Goal: Information Seeking & Learning: Check status

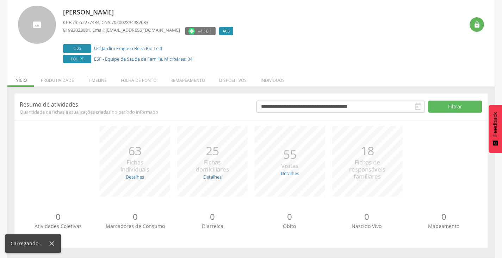
scroll to position [43, 0]
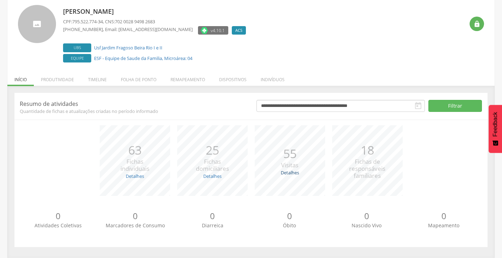
click at [284, 170] on link "Detalhes" at bounding box center [290, 172] width 18 height 6
click at [212, 180] on div "*** 25 Fichas domiciliares Detalhes Novas: 6 Atualizadas: 19" at bounding box center [213, 160] width 78 height 70
click at [212, 177] on link "Detalhes" at bounding box center [212, 176] width 18 height 6
click at [138, 179] on link "Detalhes" at bounding box center [135, 176] width 18 height 6
drag, startPoint x: 153, startPoint y: 130, endPoint x: 144, endPoint y: 127, distance: 9.2
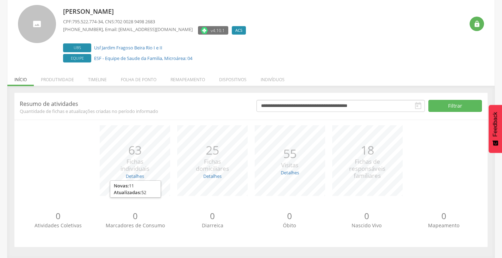
click at [152, 130] on div "*** 63 Fichas individuais Detalhes Novas: 11 Atualizadas: 52" at bounding box center [135, 160] width 78 height 70
click at [72, 83] on li "Produtividade" at bounding box center [57, 77] width 47 height 17
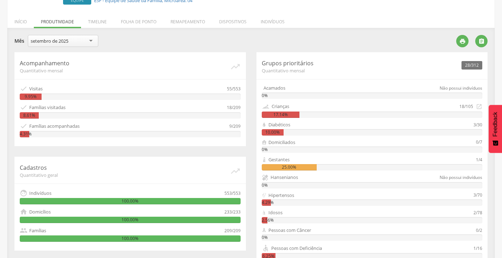
scroll to position [97, 0]
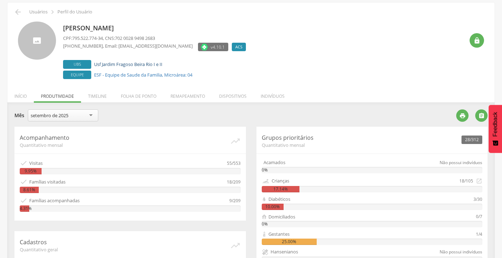
click at [109, 66] on label "Ubs Usf Jardim Fragoso Beira Rio I e II" at bounding box center [156, 64] width 186 height 9
click at [103, 97] on li "Timeline" at bounding box center [97, 94] width 33 height 17
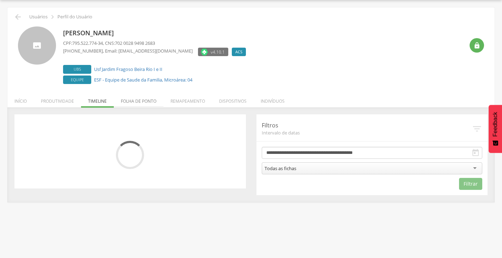
scroll to position [21, 0]
click at [143, 103] on li "Folha de ponto" at bounding box center [139, 99] width 50 height 17
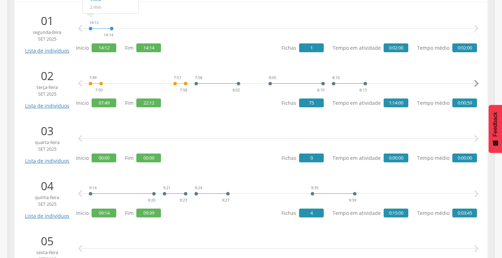
scroll to position [167, 0]
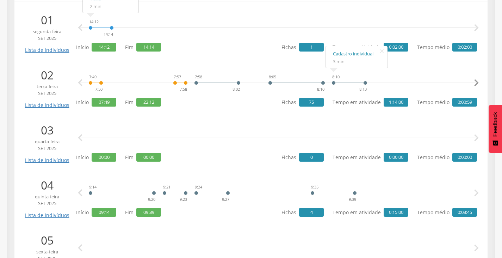
click at [480, 82] on icon "" at bounding box center [476, 83] width 14 height 14
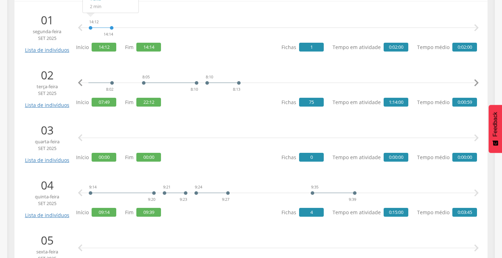
click at [480, 82] on icon "" at bounding box center [476, 83] width 14 height 14
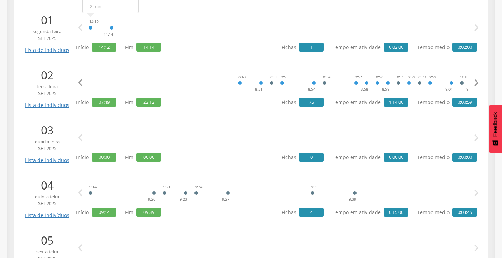
click at [477, 83] on icon "" at bounding box center [476, 83] width 14 height 14
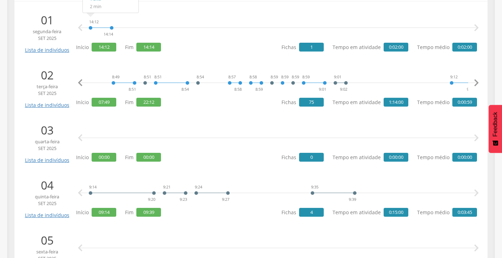
click at [476, 83] on icon "" at bounding box center [476, 83] width 14 height 14
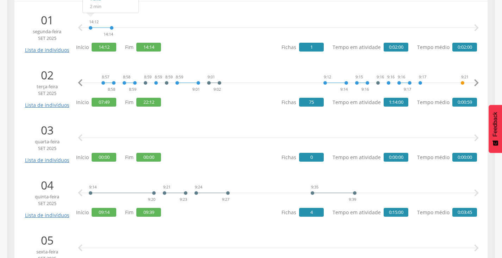
click at [477, 83] on icon "" at bounding box center [476, 83] width 14 height 14
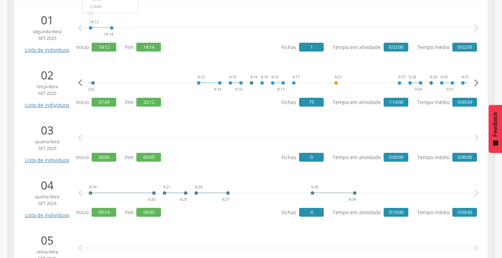
click at [478, 83] on icon "" at bounding box center [476, 83] width 14 height 14
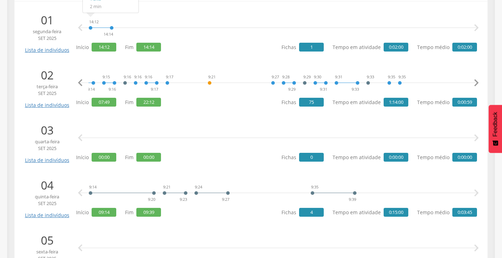
click at [478, 83] on icon "" at bounding box center [476, 83] width 14 height 14
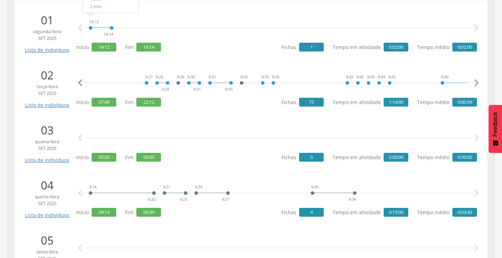
click at [478, 83] on icon "" at bounding box center [476, 83] width 14 height 14
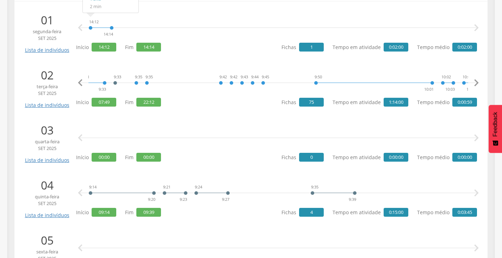
scroll to position [0, 1265]
drag, startPoint x: 141, startPoint y: 103, endPoint x: 154, endPoint y: 101, distance: 12.9
click at [154, 101] on span "22:12" at bounding box center [148, 102] width 25 height 9
click at [478, 85] on icon "" at bounding box center [476, 83] width 14 height 14
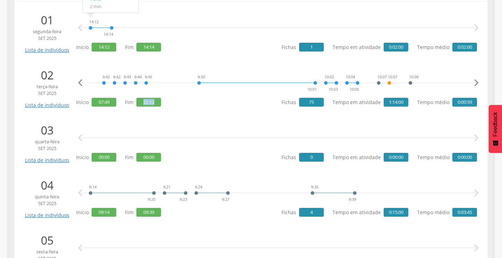
click at [478, 85] on icon "" at bounding box center [476, 83] width 14 height 14
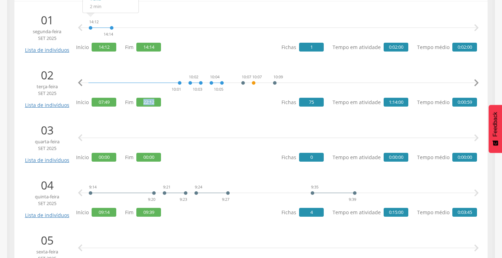
click at [478, 85] on icon "" at bounding box center [476, 83] width 14 height 14
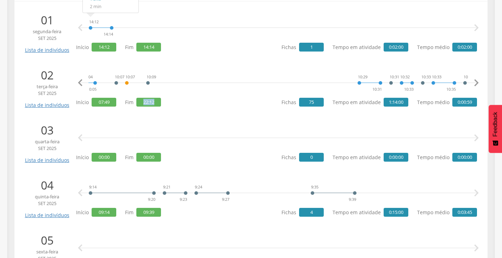
click at [478, 85] on icon "" at bounding box center [476, 83] width 14 height 14
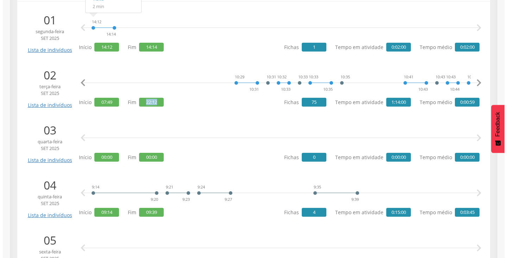
scroll to position [0, 1771]
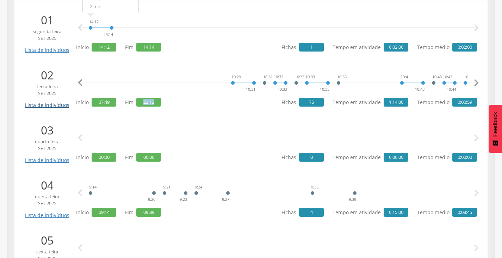
click at [58, 107] on link "Lista de indivíduos" at bounding box center [47, 102] width 48 height 12
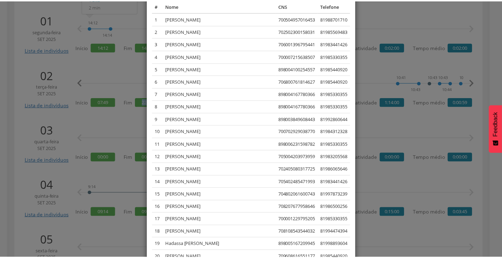
scroll to position [70, 0]
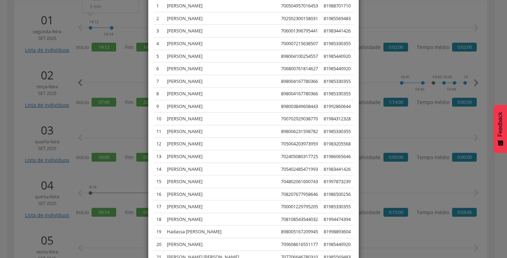
click at [0, 117] on div "× Lista de indivíduos Lista dos indivíduos cadastrados, visitados ou notificado…" at bounding box center [253, 129] width 507 height 258
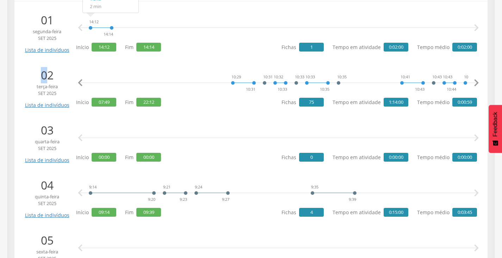
drag, startPoint x: 37, startPoint y: 82, endPoint x: 48, endPoint y: 82, distance: 10.9
click at [48, 82] on p "02" at bounding box center [47, 75] width 48 height 16
click at [189, 106] on div "7:49 7:50 7:57 7:58 7:58 8:02 8:05 8:10 8:10 8:13 8:49 8:51 8:51 8:51 8:54 8:54…" at bounding box center [276, 87] width 401 height 41
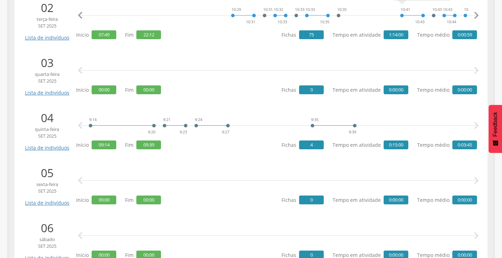
scroll to position [237, 0]
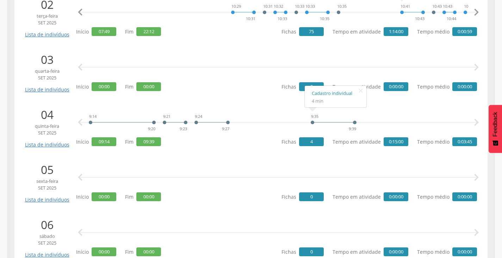
click at [272, 85] on div "  Início 00:00 Fim 00:00 Fichas 0 Tempo em atividade 0:00:00 Tempo médio 0:00…" at bounding box center [276, 71] width 401 height 41
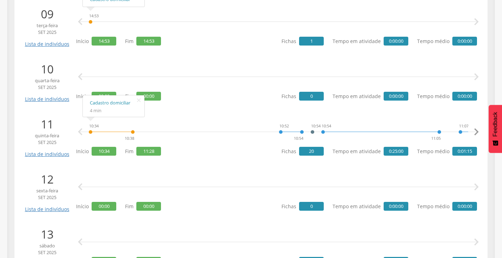
scroll to position [625, 0]
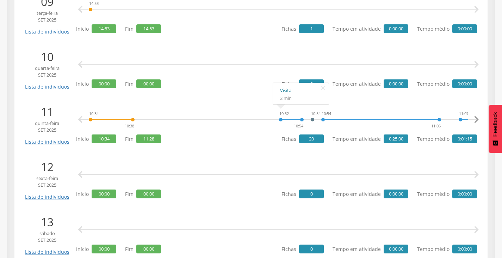
click at [286, 93] on link "Visita" at bounding box center [301, 90] width 42 height 9
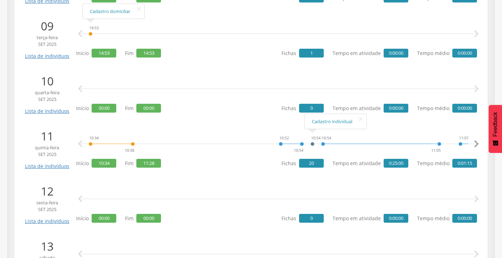
scroll to position [590, 0]
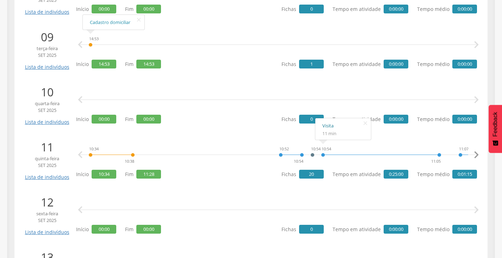
click at [331, 125] on link "Visita" at bounding box center [343, 125] width 42 height 9
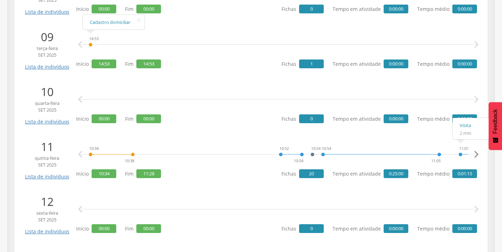
click at [479, 156] on icon "" at bounding box center [476, 155] width 14 height 14
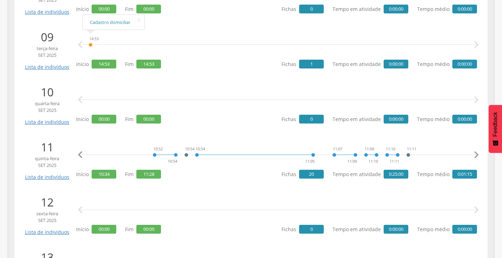
scroll to position [0, 126]
click at [341, 128] on link "Visita" at bounding box center [354, 125] width 42 height 9
click at [391, 129] on link "Visita" at bounding box center [407, 125] width 42 height 9
click at [419, 131] on link "Cadastro individual" at bounding box center [431, 132] width 48 height 9
click at [476, 150] on icon "" at bounding box center [476, 155] width 14 height 14
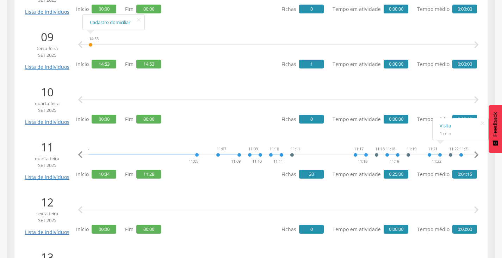
scroll to position [0, 253]
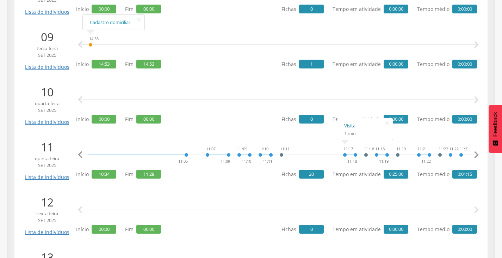
click at [348, 126] on link "Visita" at bounding box center [365, 125] width 42 height 9
click at [477, 157] on icon "" at bounding box center [476, 155] width 14 height 14
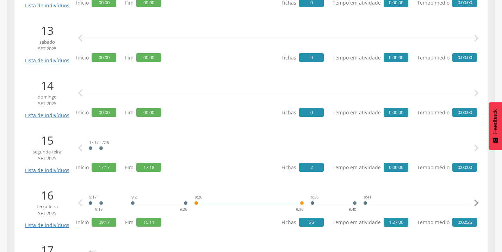
scroll to position [836, 0]
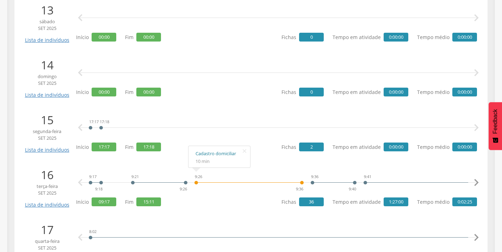
click at [230, 151] on link "Cadastro domiciliar" at bounding box center [220, 153] width 48 height 9
click at [480, 183] on icon "" at bounding box center [476, 183] width 14 height 14
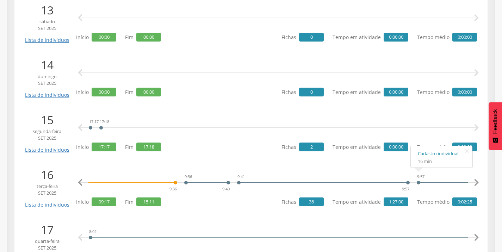
click at [477, 182] on icon "" at bounding box center [476, 183] width 14 height 14
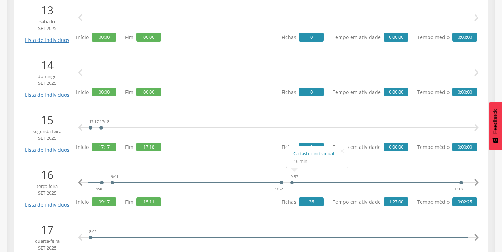
click at [477, 181] on icon "" at bounding box center [476, 183] width 14 height 14
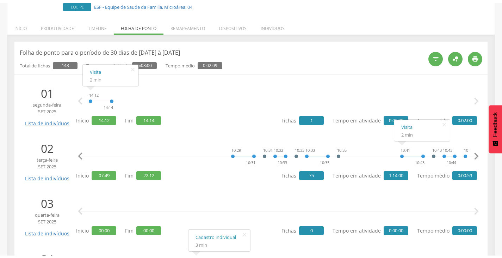
scroll to position [0, 0]
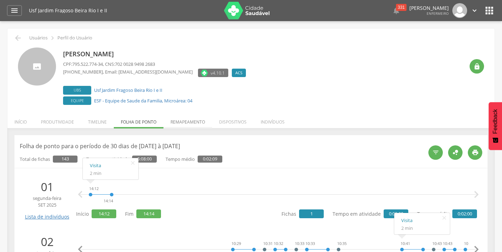
click at [199, 113] on li "Remapeamento" at bounding box center [187, 120] width 49 height 17
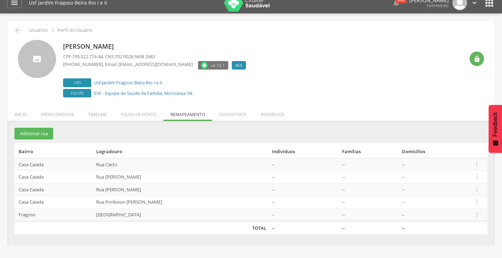
scroll to position [21, 0]
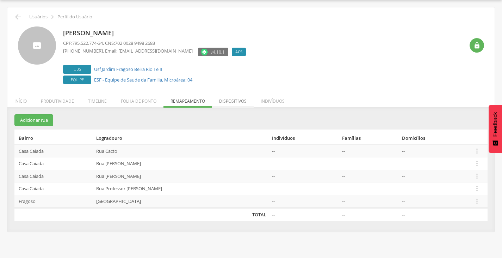
click at [230, 98] on li "Dispositivos" at bounding box center [233, 99] width 42 height 17
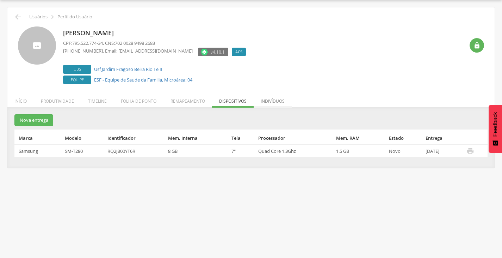
click at [274, 101] on li "Indivíduos" at bounding box center [273, 99] width 38 height 17
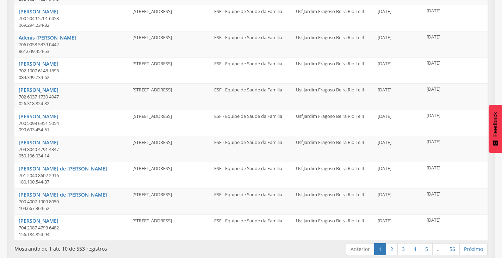
scroll to position [193, 0]
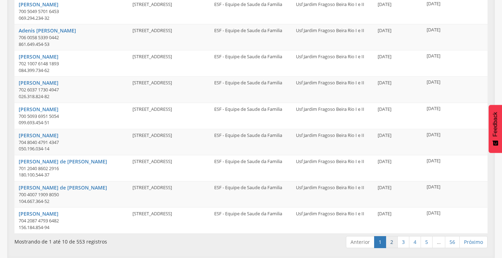
click at [393, 244] on link "2" at bounding box center [392, 242] width 12 height 12
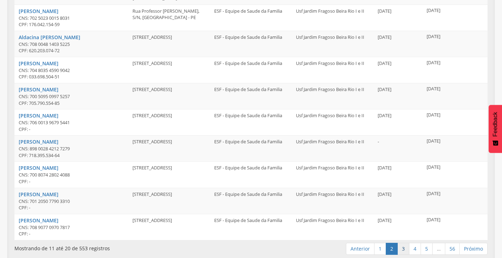
click at [399, 251] on link "3" at bounding box center [403, 248] width 12 height 12
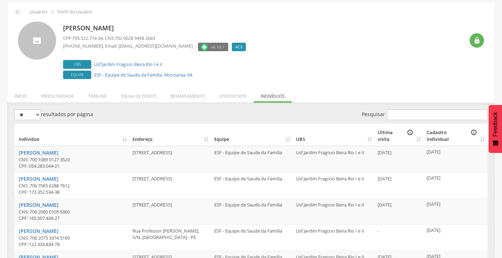
scroll to position [17, 0]
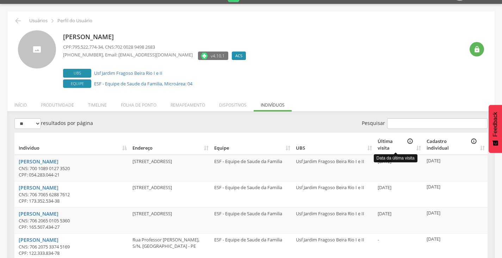
click at [411, 141] on icon "info_outline" at bounding box center [410, 144] width 6 height 13
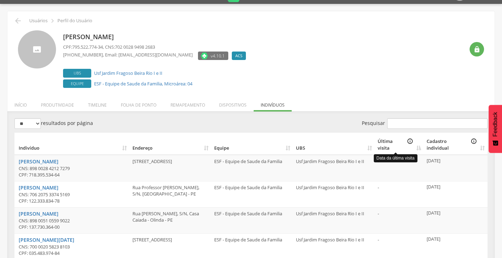
click at [408, 140] on icon "info_outline" at bounding box center [410, 144] width 6 height 13
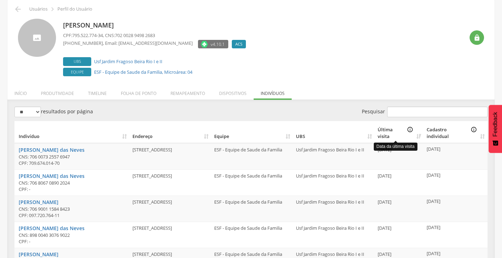
scroll to position [24, 0]
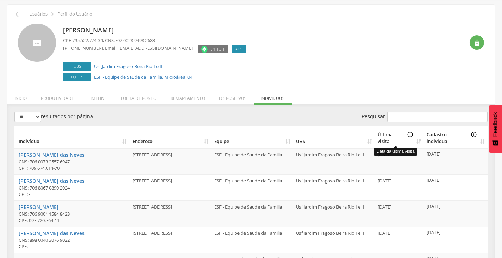
click at [408, 136] on icon "info_outline" at bounding box center [410, 137] width 6 height 13
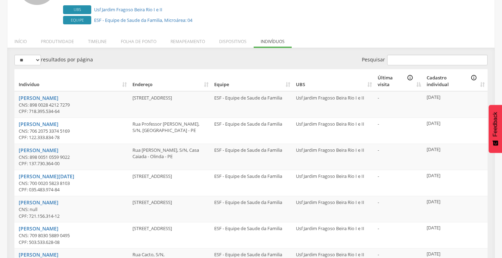
scroll to position [59, 0]
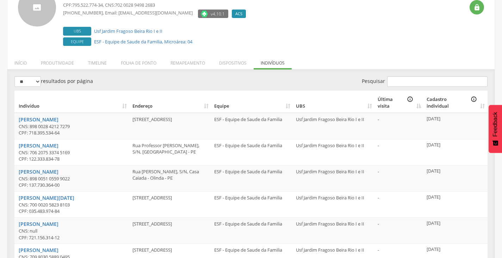
click at [387, 95] on th "Última visita info_outline" at bounding box center [399, 102] width 49 height 22
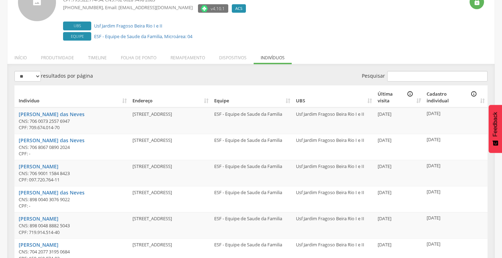
scroll to position [200, 0]
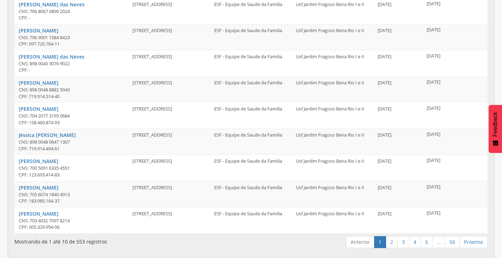
click at [359, 243] on link "Anterior" at bounding box center [360, 242] width 29 height 12
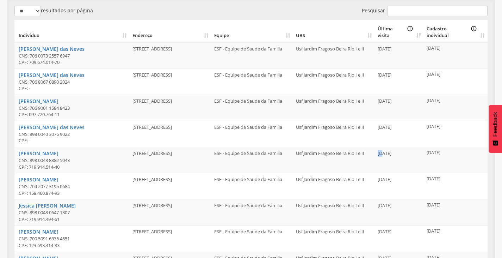
click at [384, 153] on td "11/09/2025" at bounding box center [399, 160] width 49 height 26
click at [418, 156] on td "11/09/2025" at bounding box center [399, 160] width 49 height 26
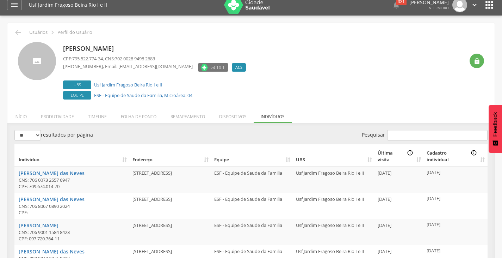
scroll to position [0, 0]
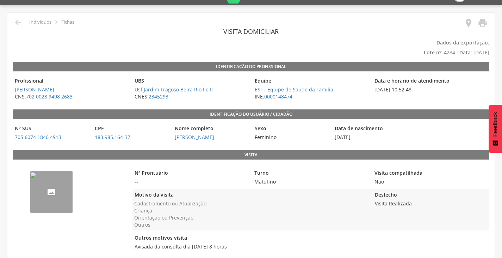
scroll to position [30, 0]
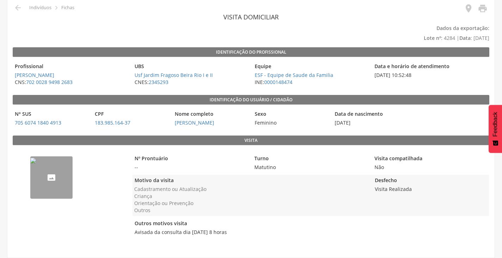
click at [36, 163] on img "--" at bounding box center [33, 160] width 6 height 6
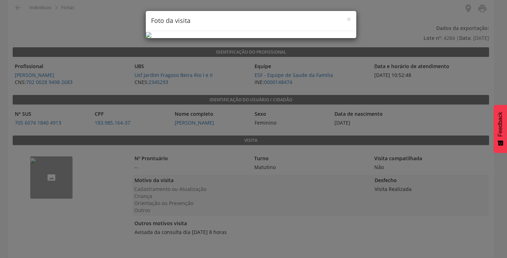
click at [89, 192] on div "× Foto da visita" at bounding box center [253, 129] width 507 height 258
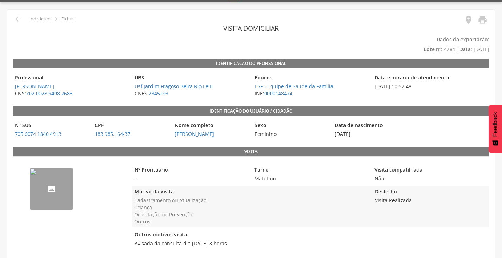
scroll to position [0, 0]
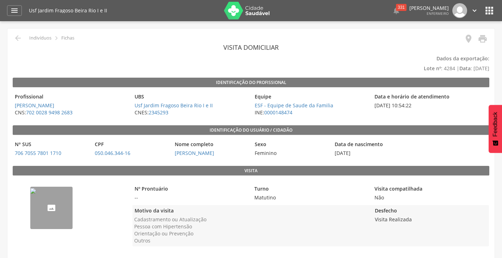
click at [36, 193] on img "--" at bounding box center [33, 191] width 6 height 6
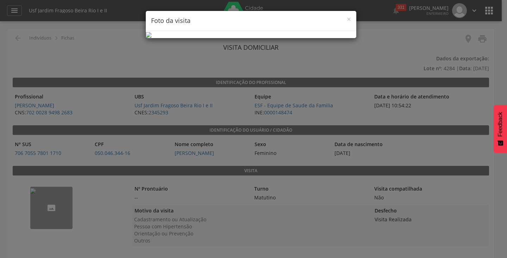
click at [117, 171] on div "× Foto da visita" at bounding box center [253, 129] width 507 height 258
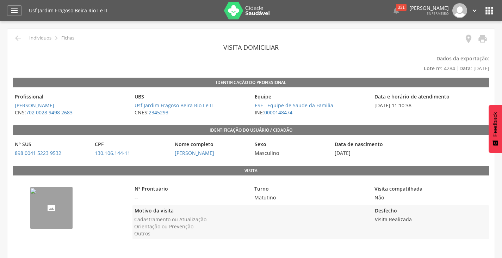
click at [36, 193] on img "--" at bounding box center [33, 191] width 6 height 6
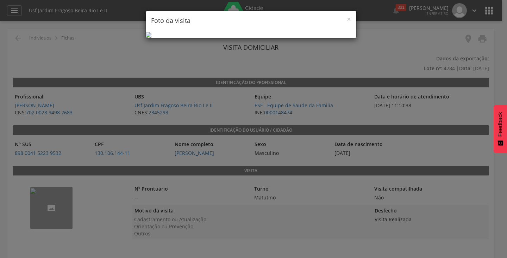
click at [92, 218] on div "× Foto da visita" at bounding box center [253, 129] width 507 height 258
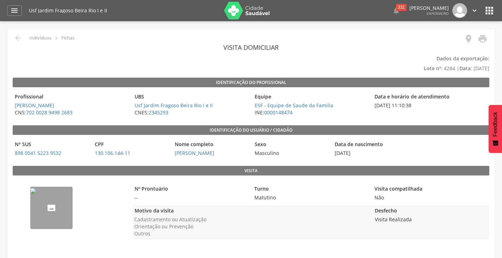
click at [36, 193] on img "--" at bounding box center [33, 191] width 6 height 6
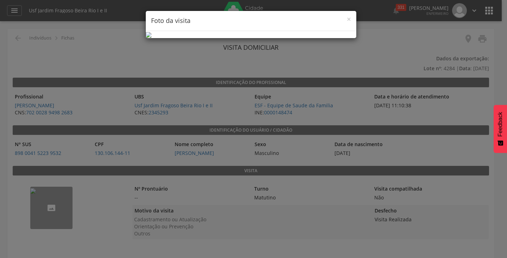
click at [7, 199] on div "× Foto da visita" at bounding box center [253, 129] width 507 height 258
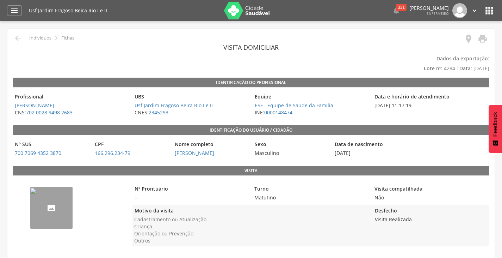
click at [18, 218] on div "--" at bounding box center [71, 215] width 116 height 73
click at [36, 193] on img "--" at bounding box center [33, 191] width 6 height 6
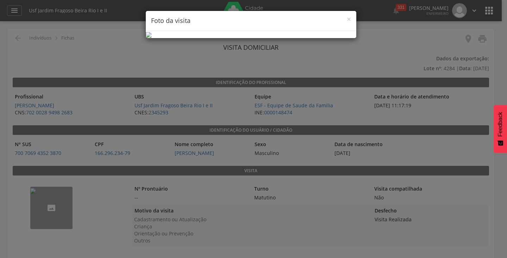
click at [102, 204] on div "× Foto da visita" at bounding box center [253, 129] width 507 height 258
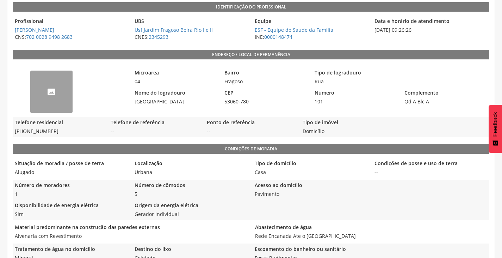
scroll to position [13, 0]
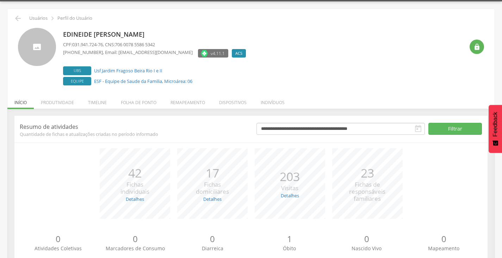
scroll to position [7, 0]
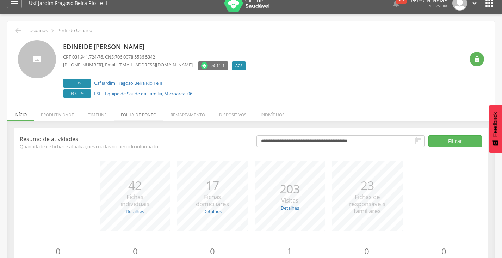
click at [151, 114] on li "Folha de ponto" at bounding box center [139, 113] width 50 height 17
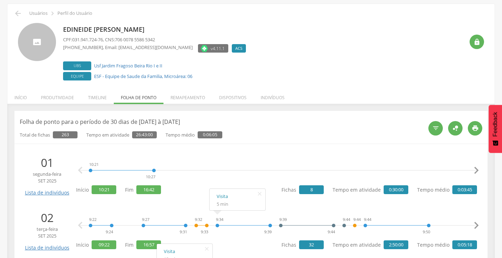
scroll to position [0, 0]
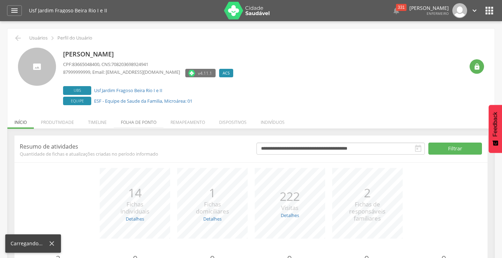
click at [152, 124] on li "Folha de ponto" at bounding box center [139, 120] width 50 height 17
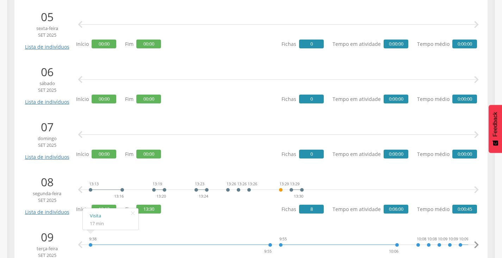
scroll to position [317, 0]
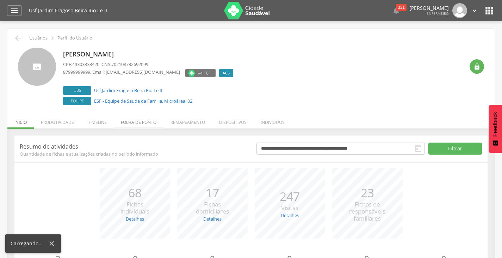
click at [159, 124] on li "Folha de ponto" at bounding box center [139, 120] width 50 height 17
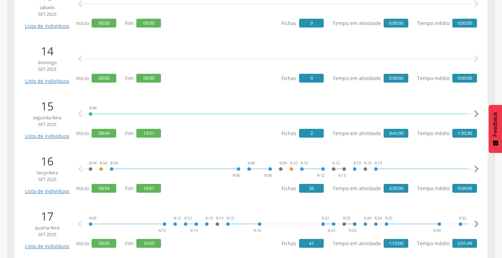
scroll to position [867, 0]
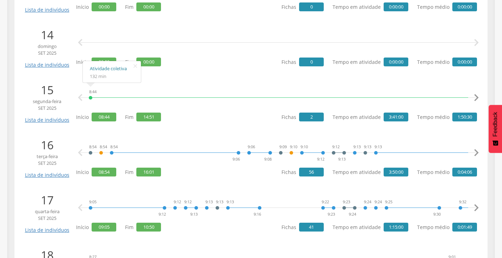
click at [99, 69] on link "Atividade coletiva" at bounding box center [112, 68] width 44 height 9
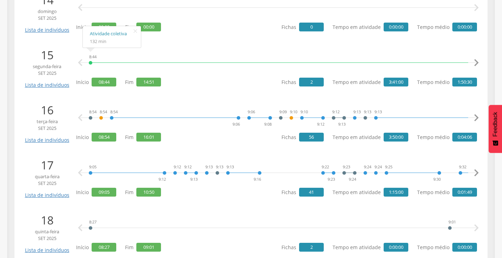
scroll to position [902, 0]
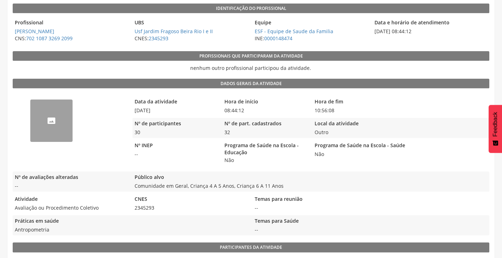
scroll to position [70, 0]
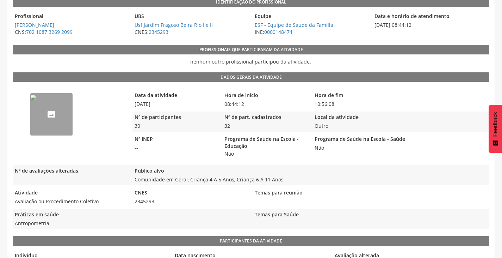
click at [36, 100] on img "68cbf56174152d40b20dd033" at bounding box center [33, 97] width 6 height 6
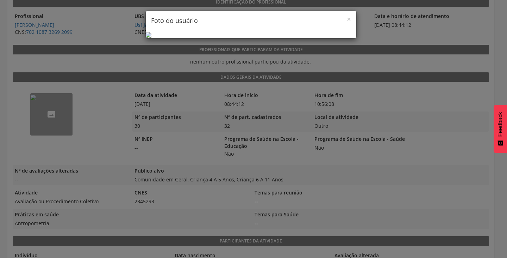
click at [379, 102] on div "× Foto do usuário" at bounding box center [253, 129] width 507 height 258
